Goal: Navigation & Orientation: Find specific page/section

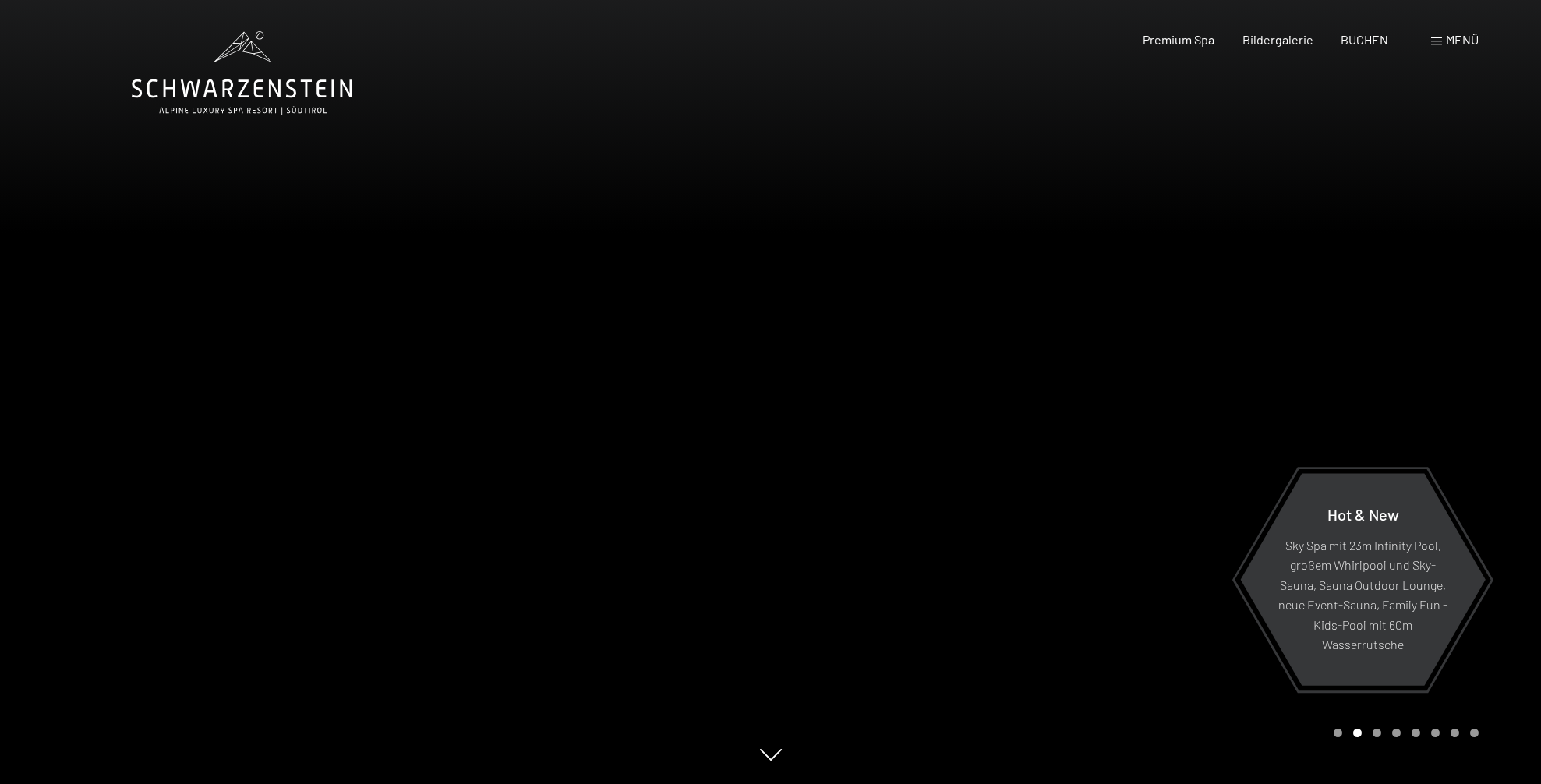
click at [1379, 732] on div "Carousel Page 3" at bounding box center [1376, 732] width 9 height 9
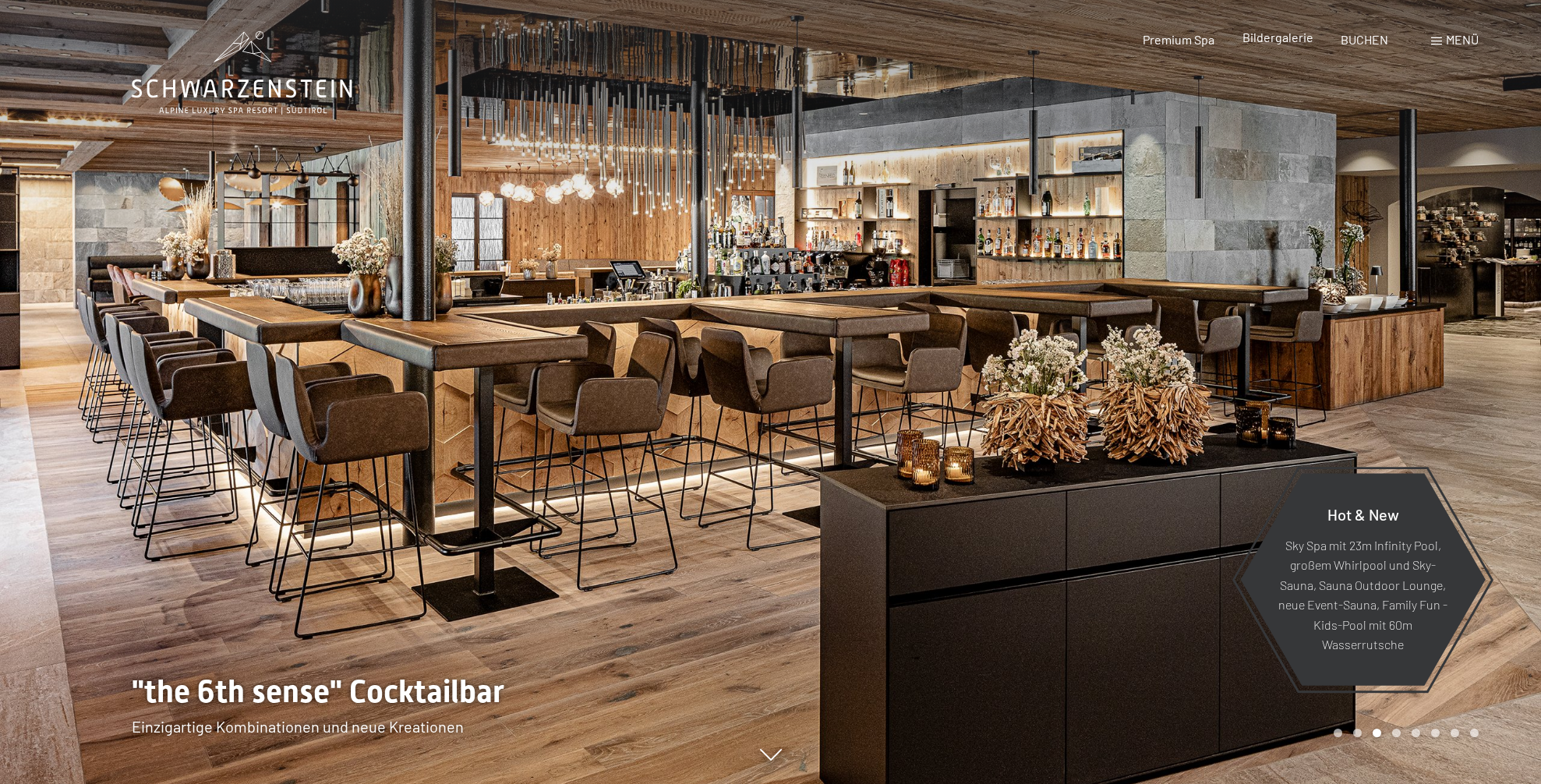
click at [1289, 41] on span "Bildergalerie" at bounding box center [1277, 37] width 71 height 15
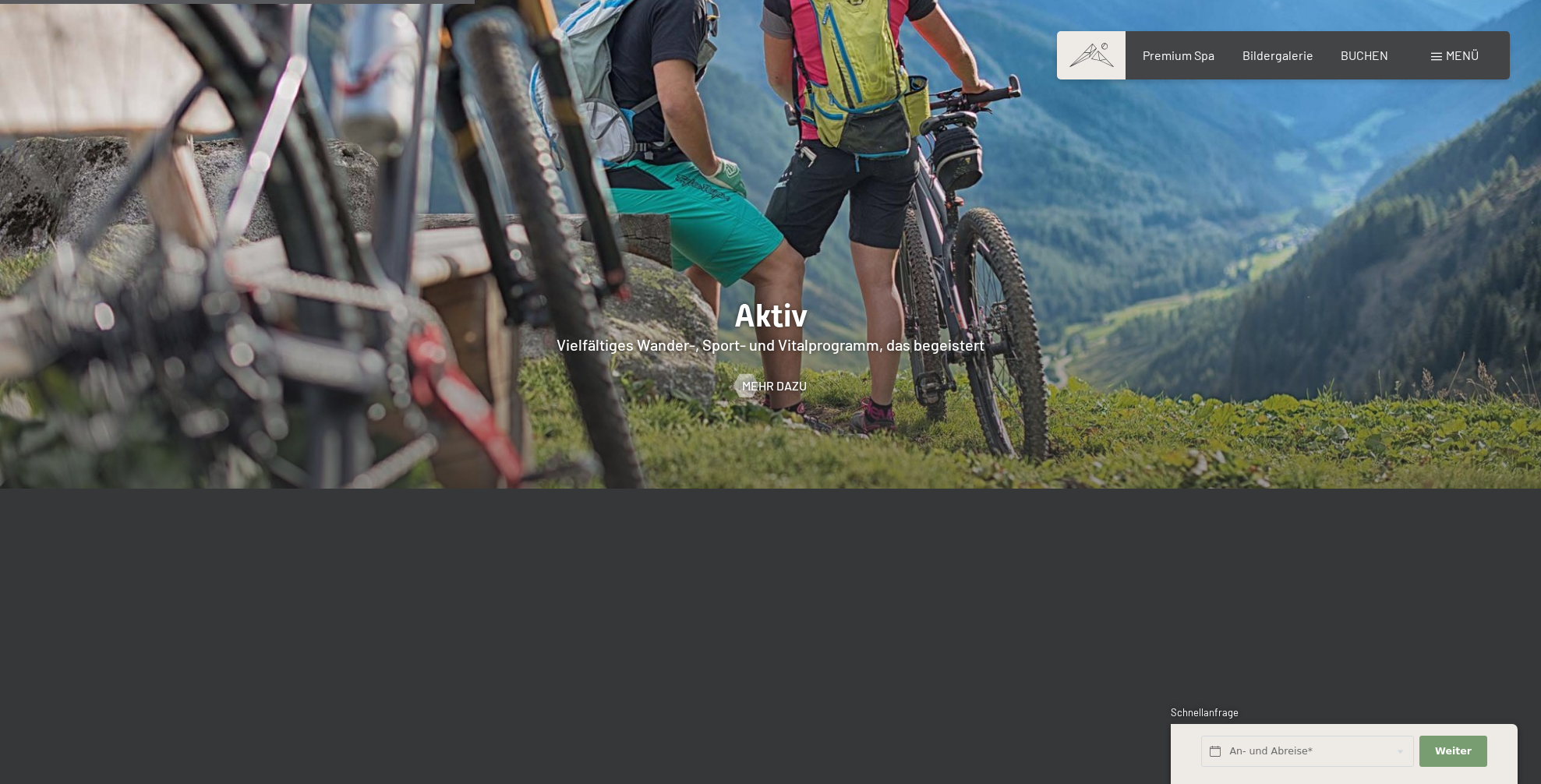
scroll to position [4904, 0]
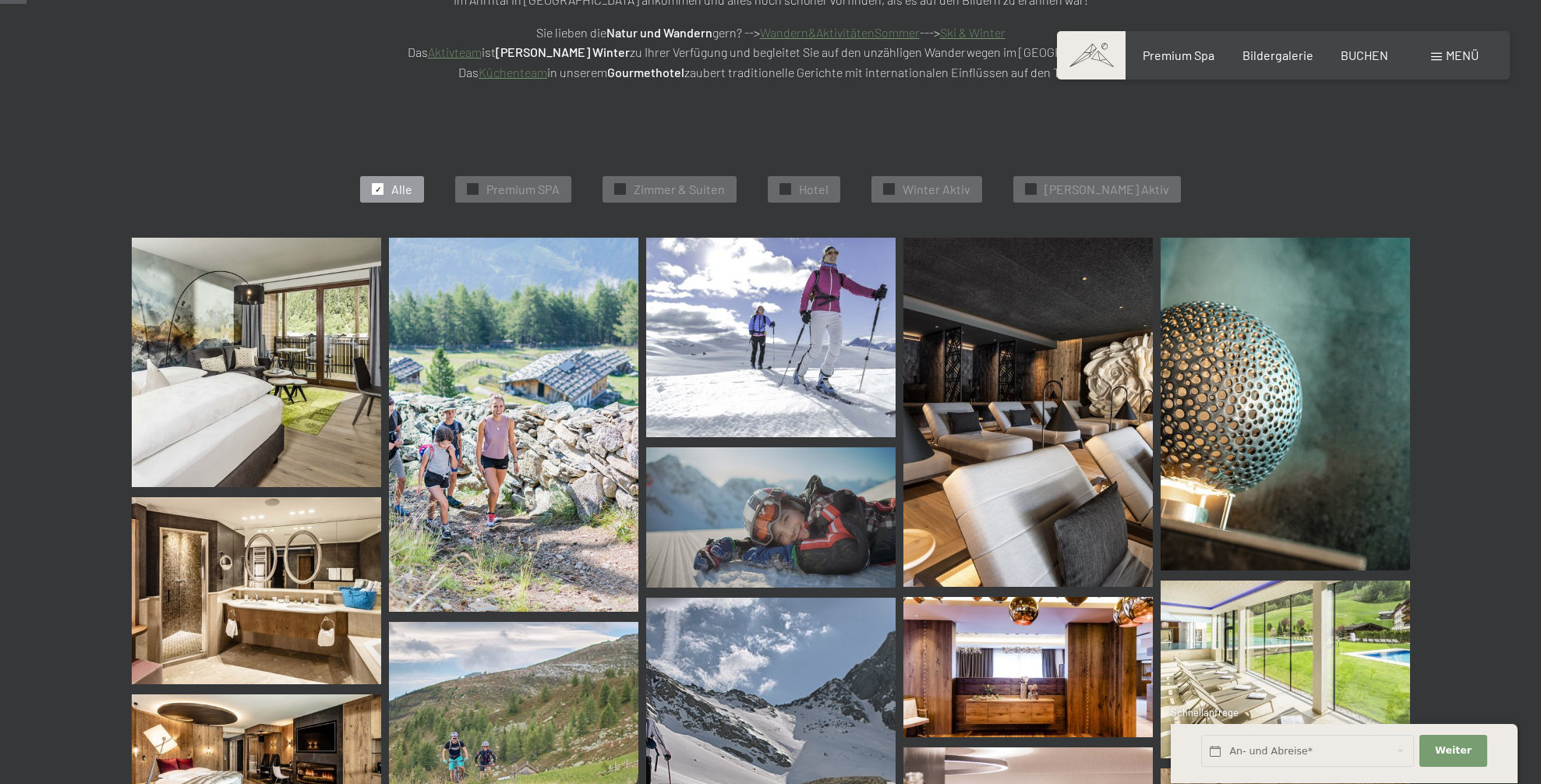
scroll to position [374, 0]
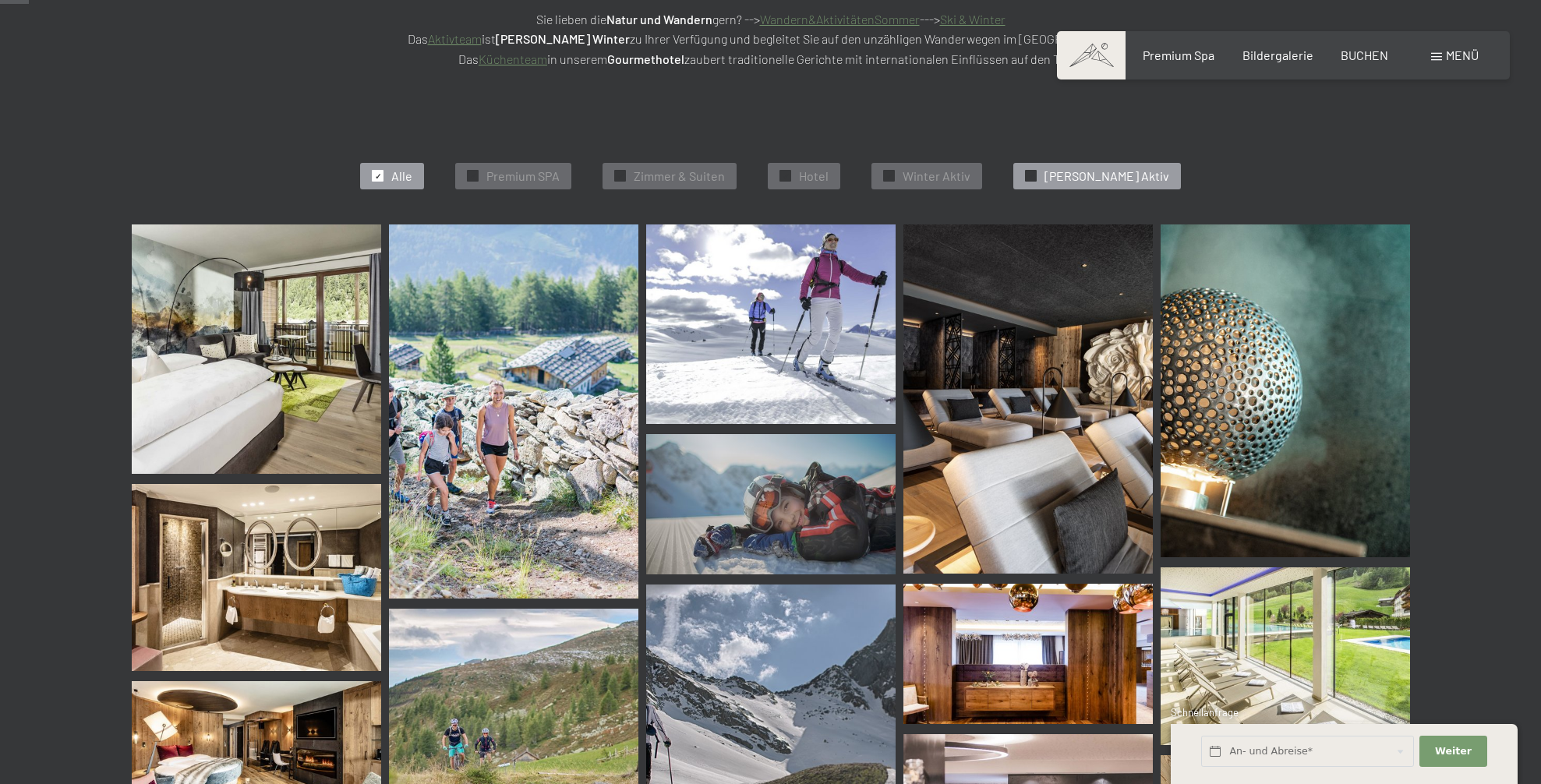
click at [1035, 172] on span "✓" at bounding box center [1031, 176] width 6 height 11
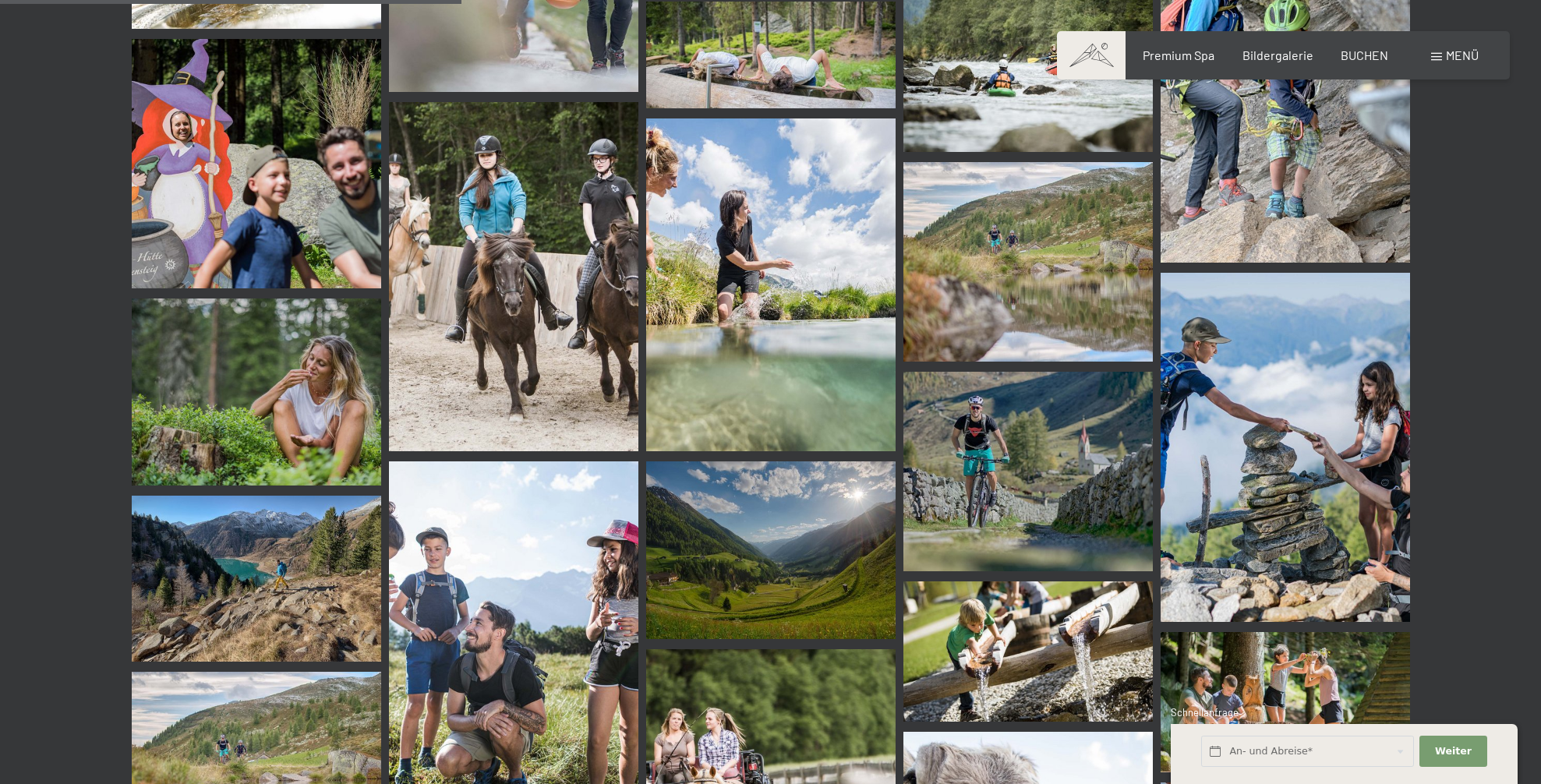
scroll to position [0, 0]
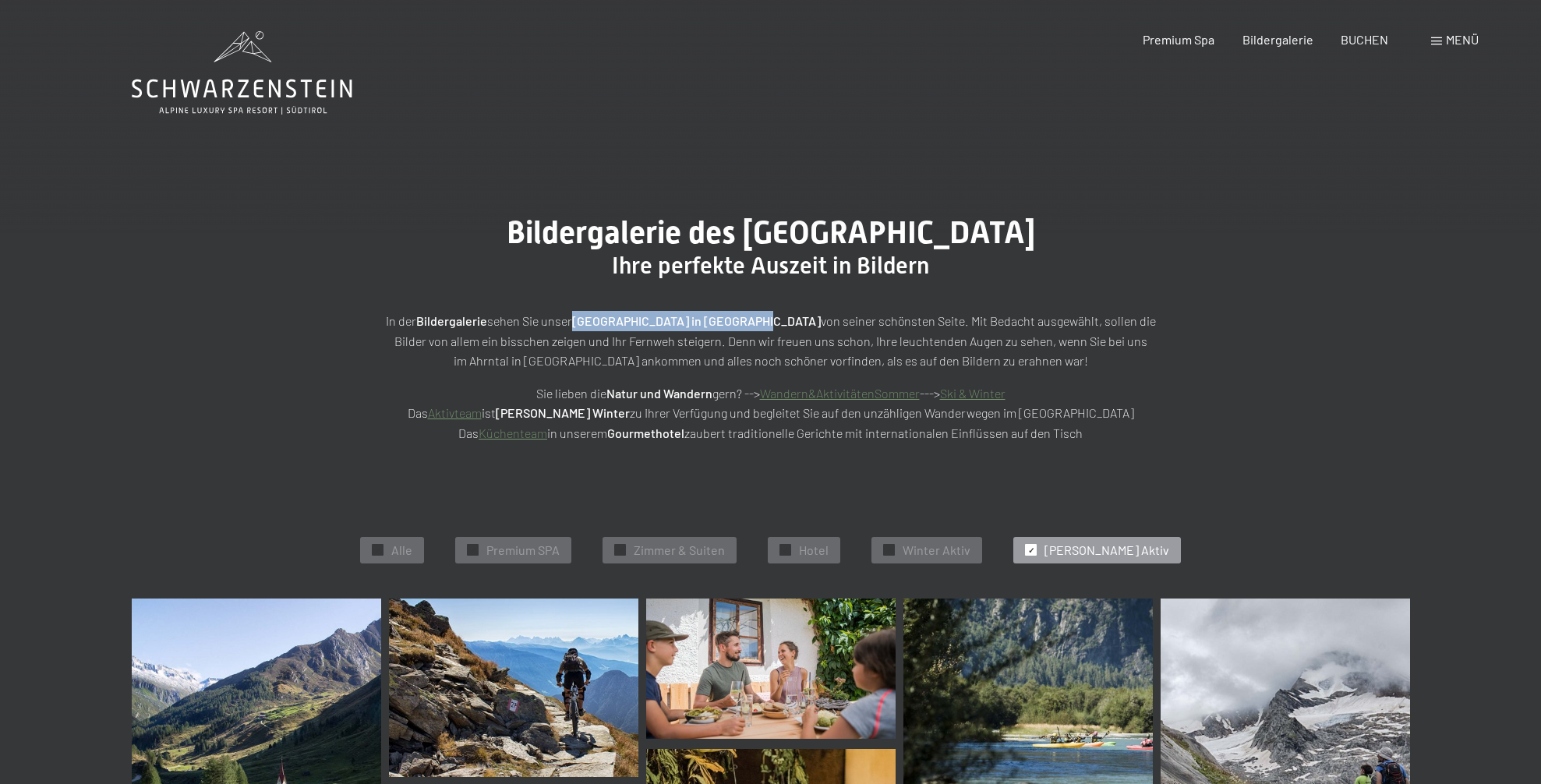
drag, startPoint x: 582, startPoint y: 324, endPoint x: 758, endPoint y: 321, distance: 176.0
click at [758, 323] on p "In der Bildergalerie sehen Sie unser Hotel Schwarzenstein in Luttach von seiner…" at bounding box center [771, 340] width 780 height 60
copy strong "Hotel Schwarzenstein in Luttach"
